Goal: Task Accomplishment & Management: Manage account settings

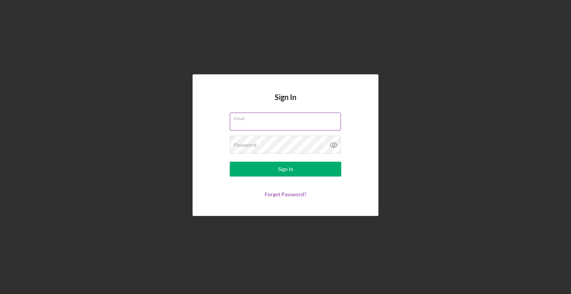
click at [253, 125] on input "Email" at bounding box center [285, 122] width 111 height 18
type input "[EMAIL_ADDRESS][DOMAIN_NAME]"
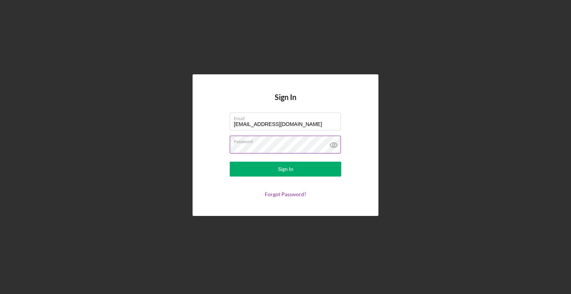
click at [333, 144] on icon at bounding box center [333, 145] width 2 height 2
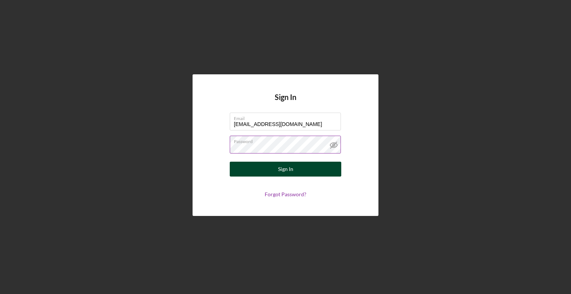
click at [285, 169] on div "Sign In" at bounding box center [285, 169] width 15 height 15
